Goal: Learn about a topic: Learn about a topic

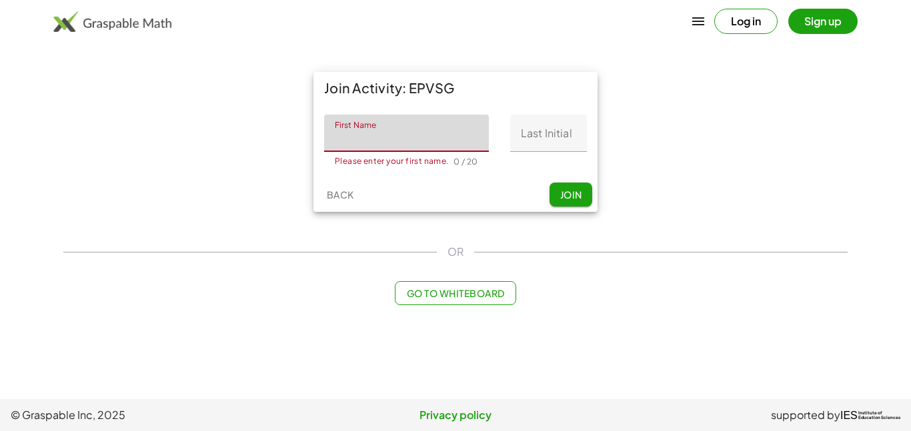
click at [399, 135] on input "First Name" at bounding box center [406, 133] width 165 height 37
type input "***"
click at [541, 120] on input "Last Initial" at bounding box center [548, 133] width 77 height 37
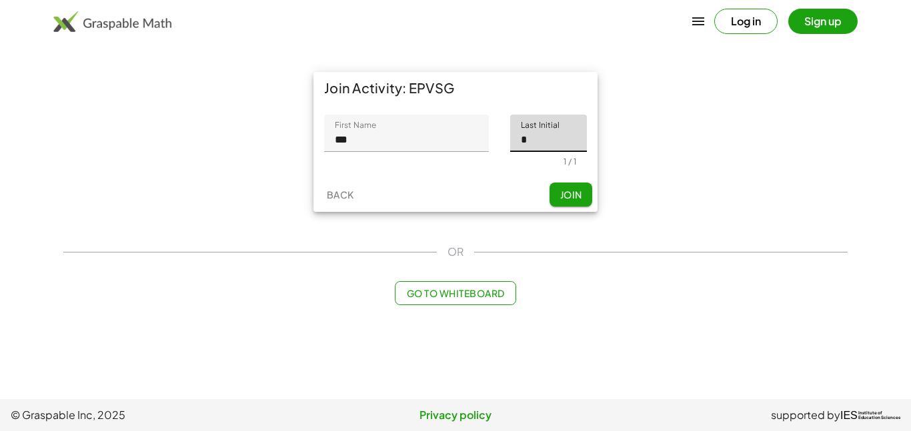
type input "*"
click at [571, 197] on span "Join" at bounding box center [570, 195] width 22 height 12
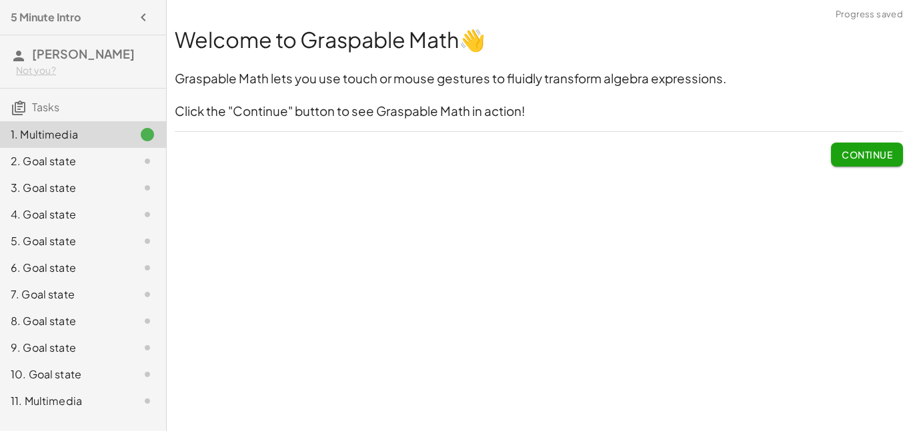
click at [871, 155] on span "Continue" at bounding box center [866, 155] width 51 height 12
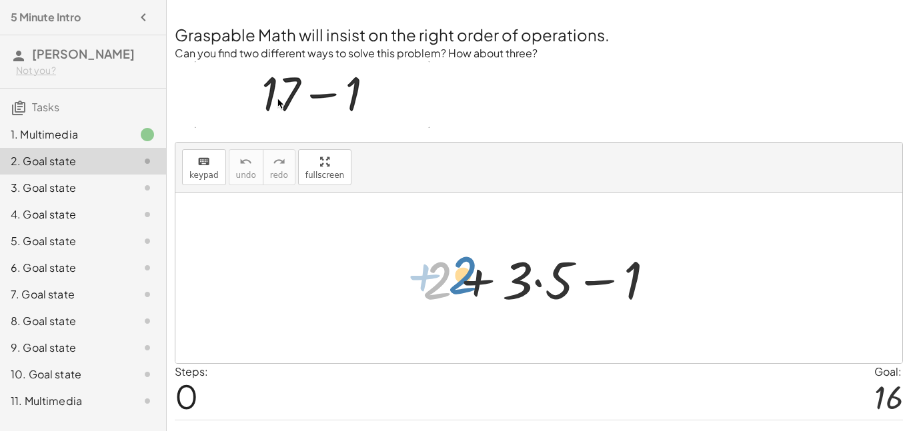
drag, startPoint x: 436, startPoint y: 277, endPoint x: 460, endPoint y: 273, distance: 24.4
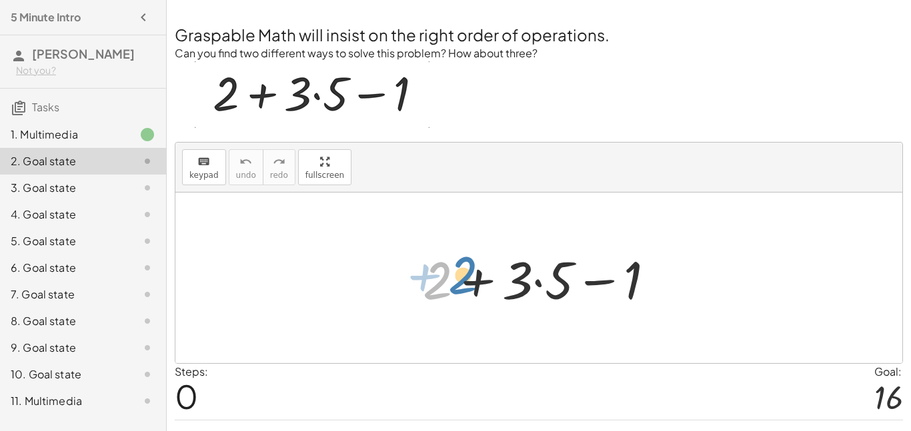
click at [460, 273] on div at bounding box center [544, 278] width 256 height 69
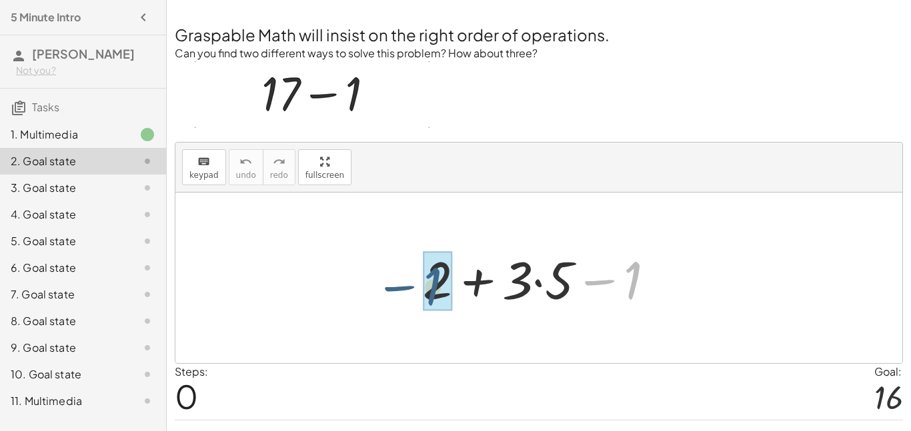
drag, startPoint x: 638, startPoint y: 273, endPoint x: 433, endPoint y: 279, distance: 204.7
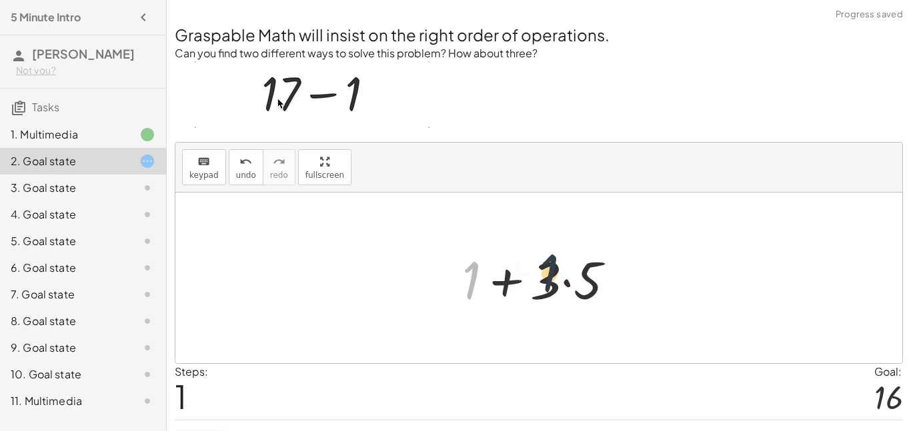
drag, startPoint x: 469, startPoint y: 277, endPoint x: 569, endPoint y: 271, distance: 100.9
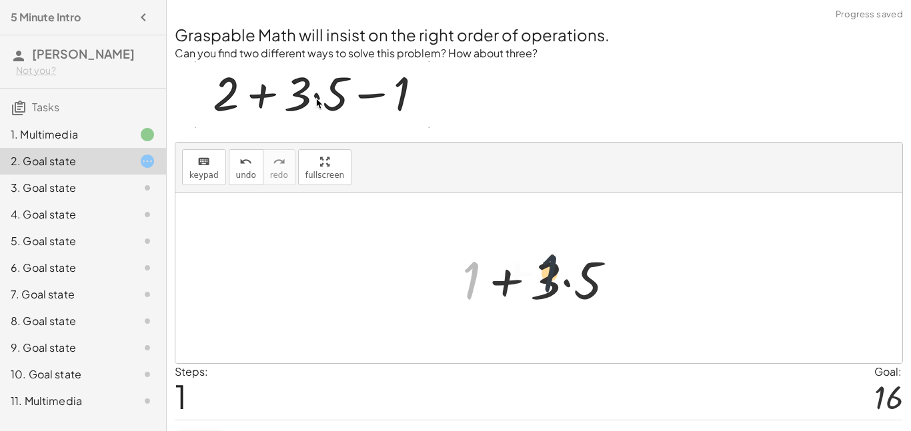
click at [569, 271] on div at bounding box center [543, 278] width 177 height 69
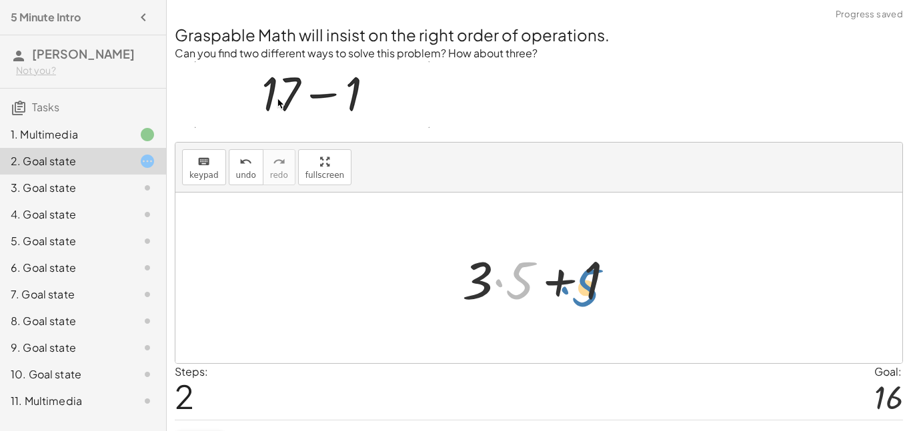
drag, startPoint x: 509, startPoint y: 279, endPoint x: 578, endPoint y: 285, distance: 68.9
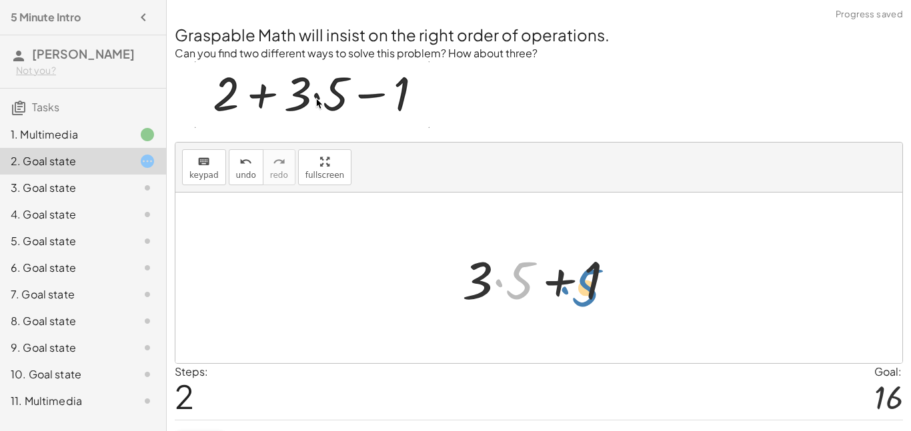
click at [578, 285] on div at bounding box center [543, 278] width 177 height 69
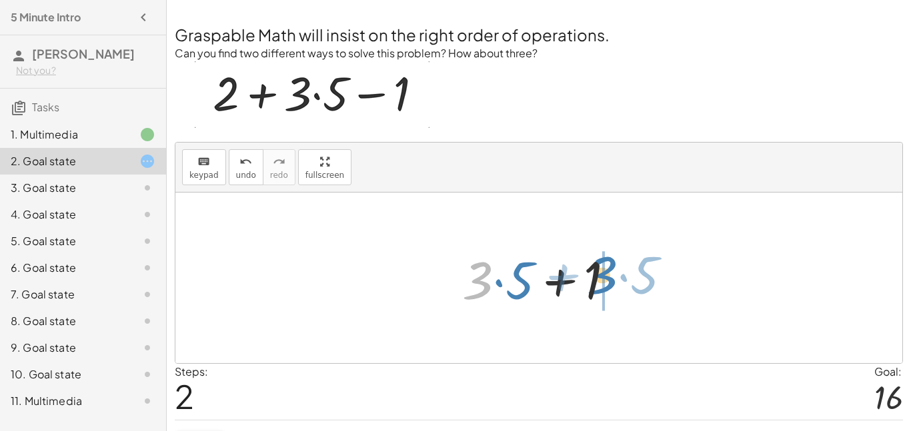
drag, startPoint x: 485, startPoint y: 281, endPoint x: 614, endPoint y: 277, distance: 129.4
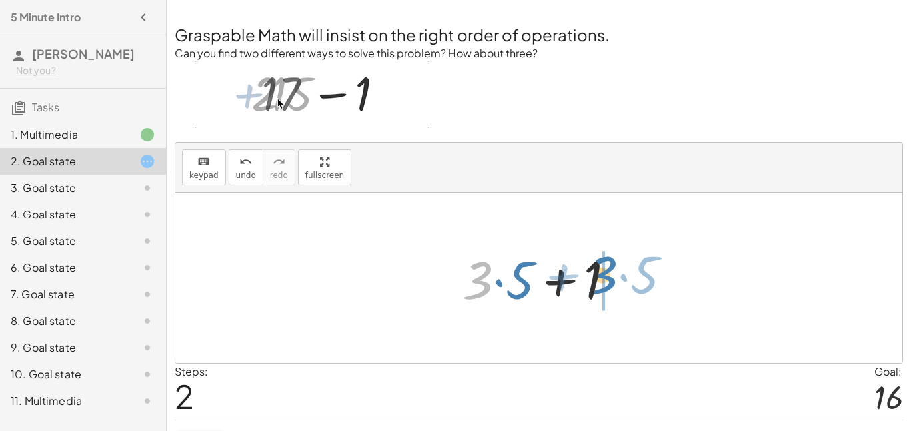
click at [614, 277] on div at bounding box center [543, 278] width 177 height 69
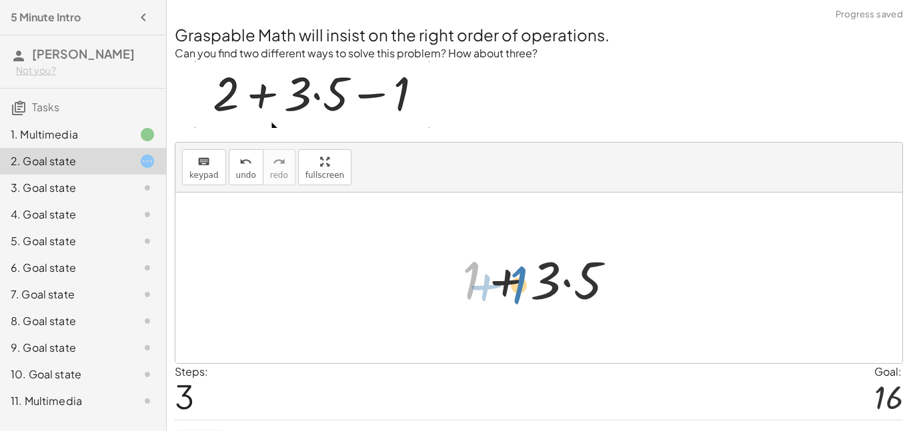
drag, startPoint x: 475, startPoint y: 280, endPoint x: 523, endPoint y: 285, distance: 48.9
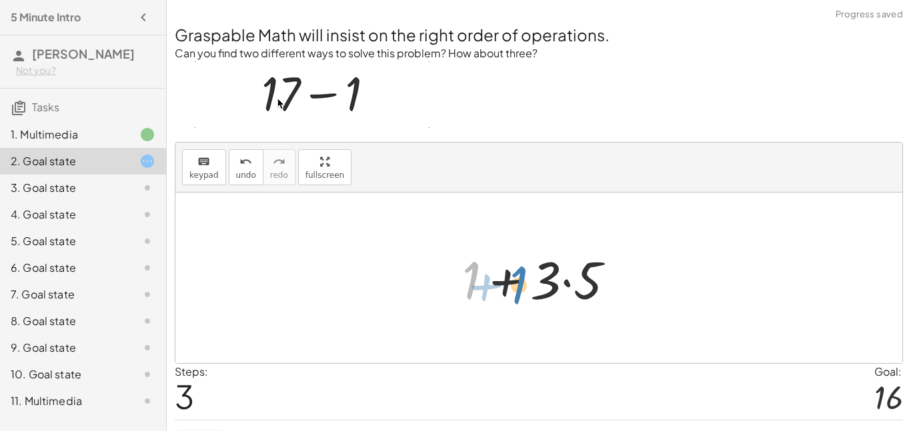
click at [523, 285] on div at bounding box center [543, 278] width 177 height 69
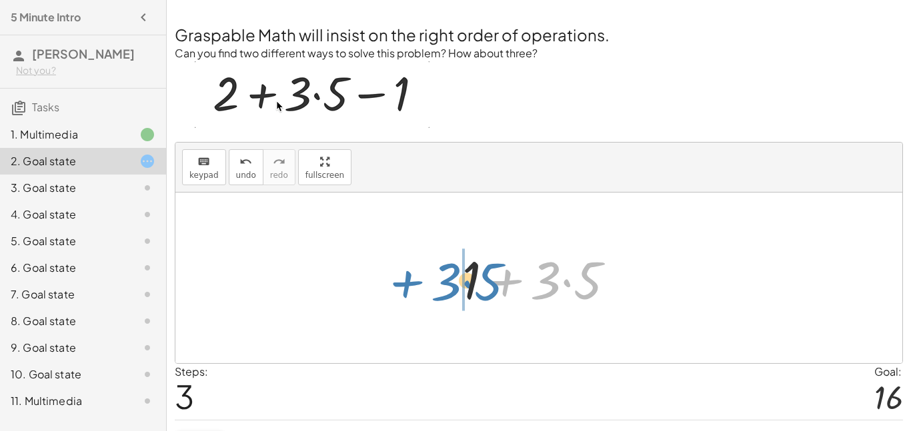
drag, startPoint x: 511, startPoint y: 284, endPoint x: 411, endPoint y: 285, distance: 99.3
click at [411, 285] on div "+ 2 + · 3 · 5 − 1 + 1 + · 3 · 5 + · 3 · 5 + 1 + · 3 · 5 + + · 3 · 5 1" at bounding box center [538, 278] width 727 height 171
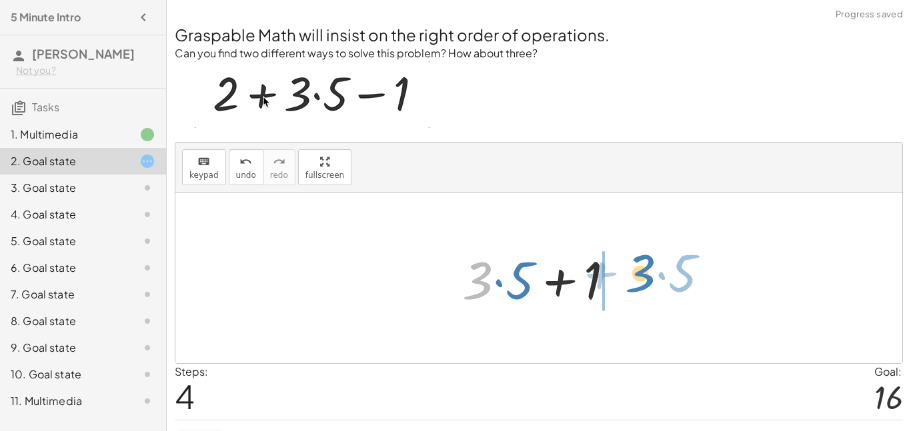
drag, startPoint x: 487, startPoint y: 284, endPoint x: 653, endPoint y: 277, distance: 165.4
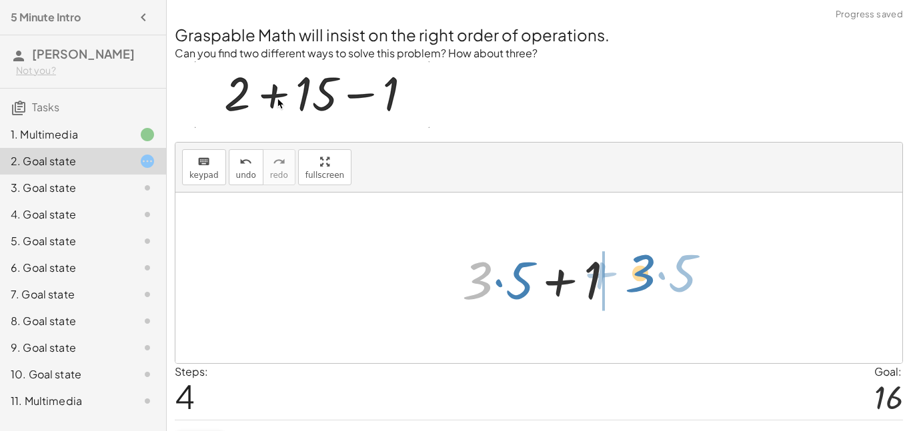
click at [653, 277] on div "+ 2 + · 3 · 5 − 1 + 1 + · 3 · 5 + · 3 · 5 + 1 + 1 + · 3 · 5 · 3 + · 5 + + · 3 ·…" at bounding box center [538, 278] width 727 height 171
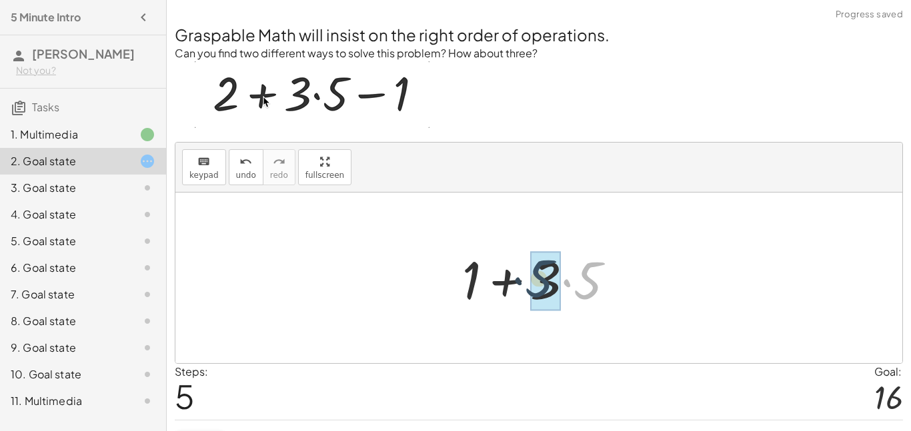
drag, startPoint x: 577, startPoint y: 285, endPoint x: 508, endPoint y: 281, distance: 69.4
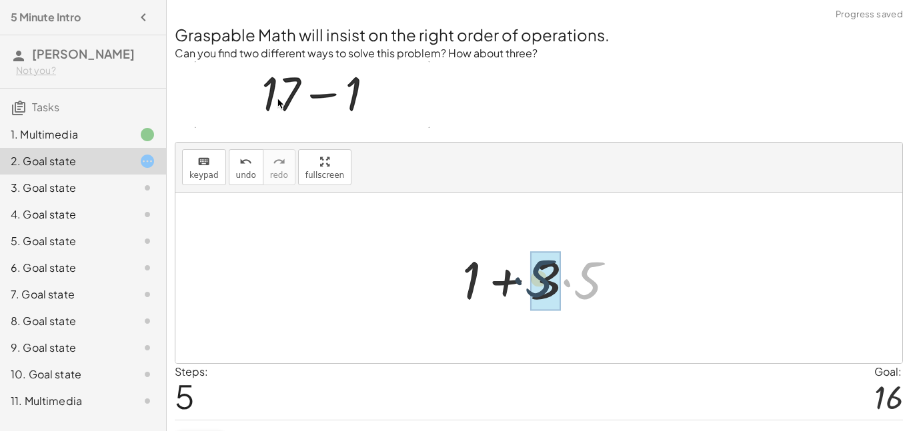
click at [508, 281] on div at bounding box center [543, 278] width 177 height 69
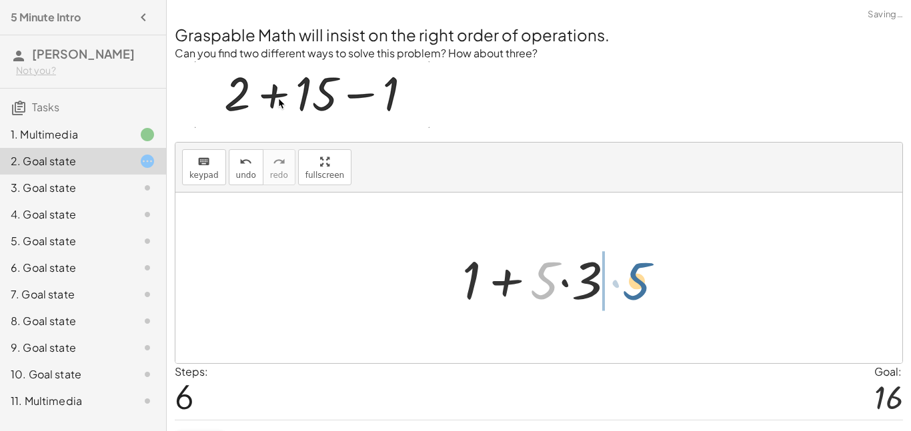
drag, startPoint x: 548, startPoint y: 283, endPoint x: 643, endPoint y: 285, distance: 94.7
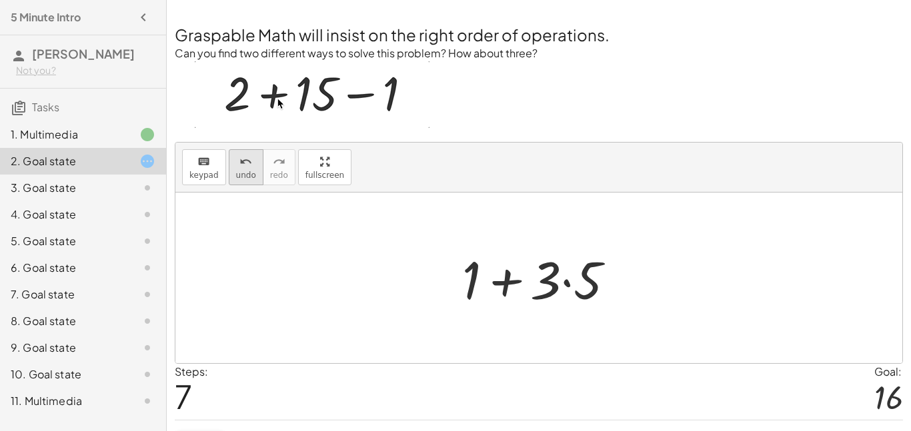
click at [247, 176] on span "undo" at bounding box center [246, 175] width 20 height 9
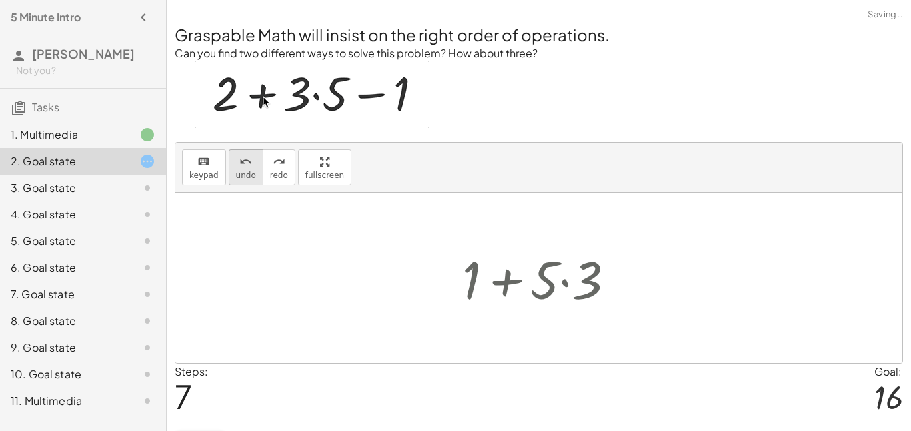
click at [247, 176] on span "undo" at bounding box center [246, 175] width 20 height 9
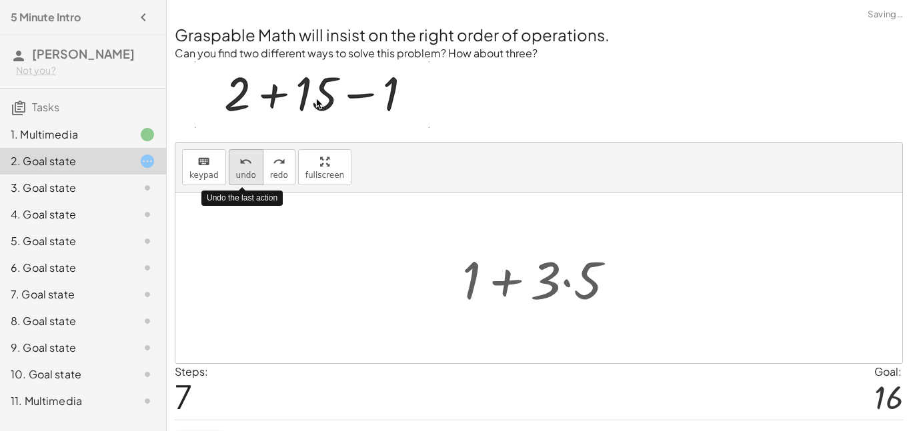
click at [247, 176] on span "undo" at bounding box center [246, 175] width 20 height 9
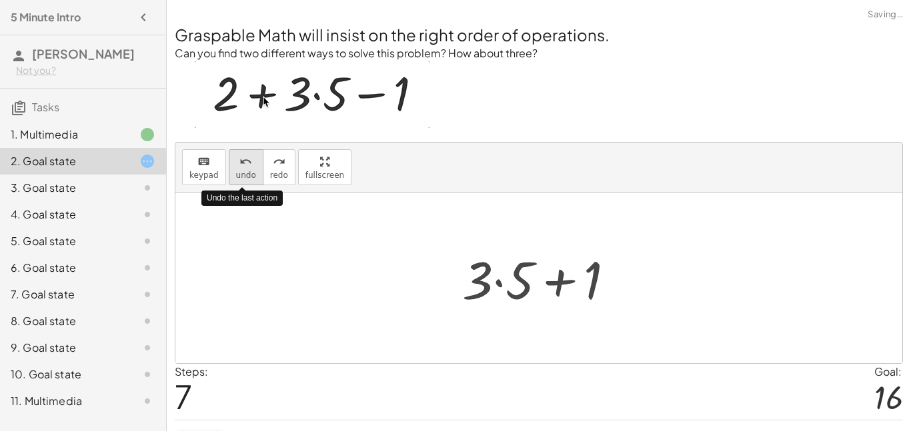
click at [247, 176] on span "undo" at bounding box center [246, 175] width 20 height 9
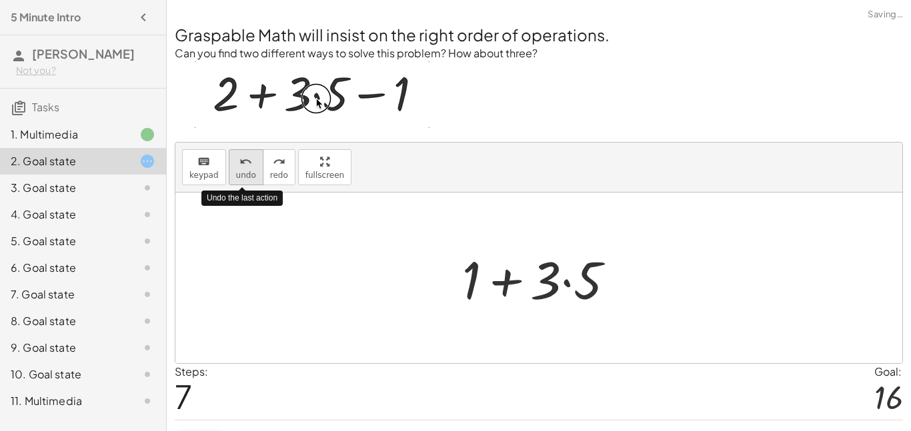
click at [247, 176] on span "undo" at bounding box center [246, 175] width 20 height 9
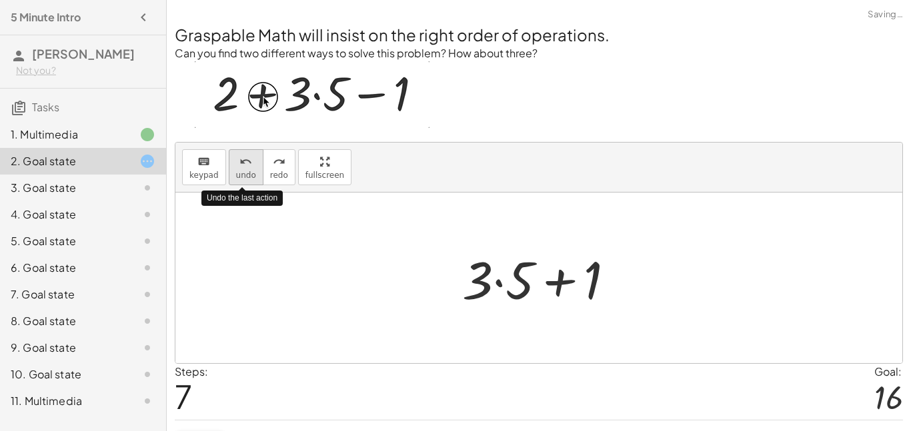
click at [247, 176] on span "undo" at bounding box center [246, 175] width 20 height 9
